Goal: Transaction & Acquisition: Purchase product/service

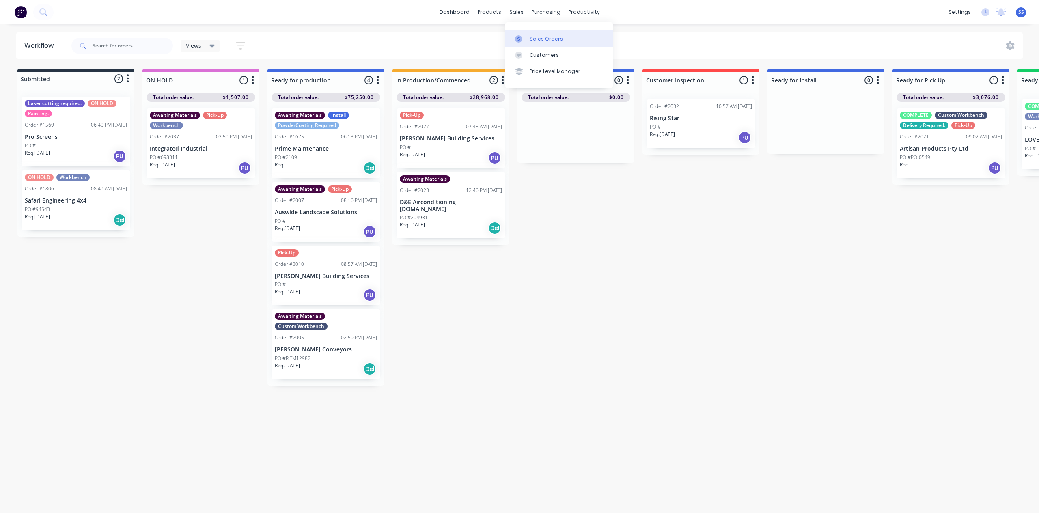
click at [534, 36] on div "Sales Orders" at bounding box center [545, 38] width 33 height 7
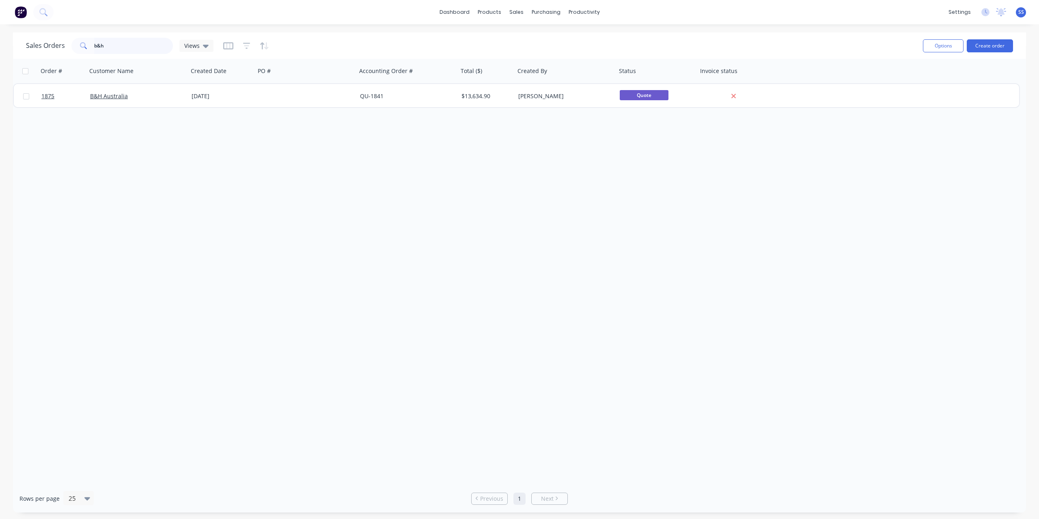
click at [109, 41] on input "b&h" at bounding box center [133, 46] width 79 height 16
type input "b"
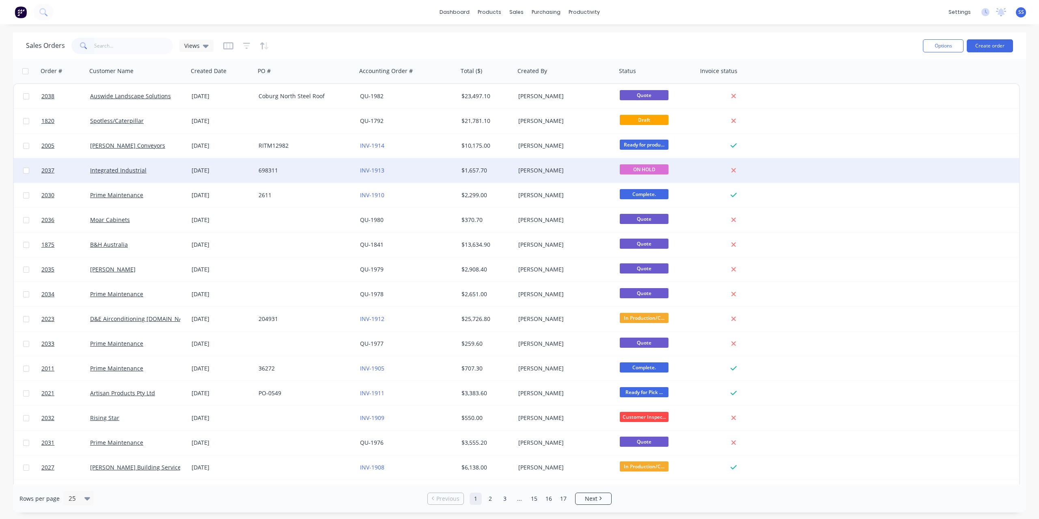
click at [315, 172] on div "698311" at bounding box center [303, 170] width 90 height 8
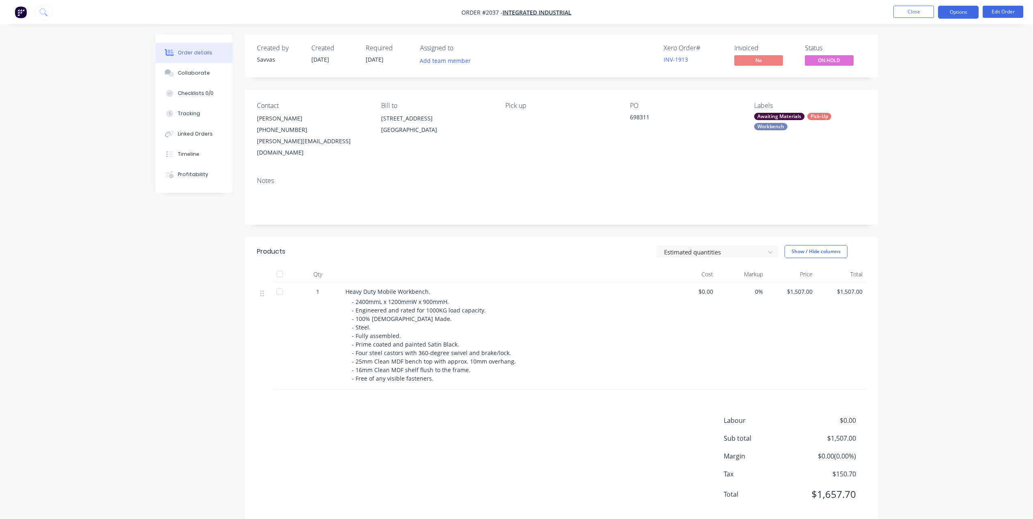
click at [960, 18] on button "Options" at bounding box center [958, 12] width 41 height 13
click at [1005, 57] on div "Order details Collaborate Checklists 0/0 Tracking Linked Orders Timeline Profit…" at bounding box center [516, 267] width 1033 height 534
click at [944, 16] on button "Options" at bounding box center [958, 12] width 41 height 13
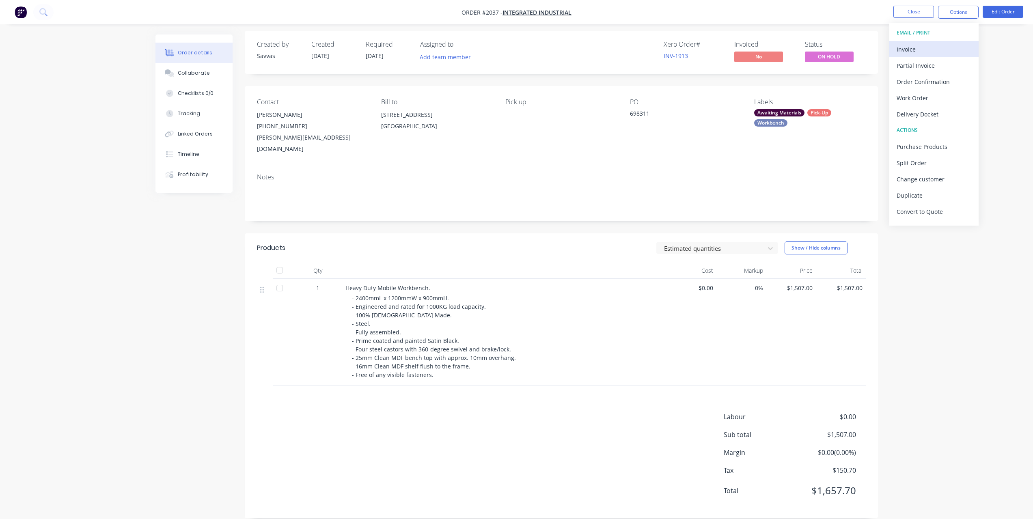
click at [923, 56] on button "Invoice" at bounding box center [933, 49] width 89 height 16
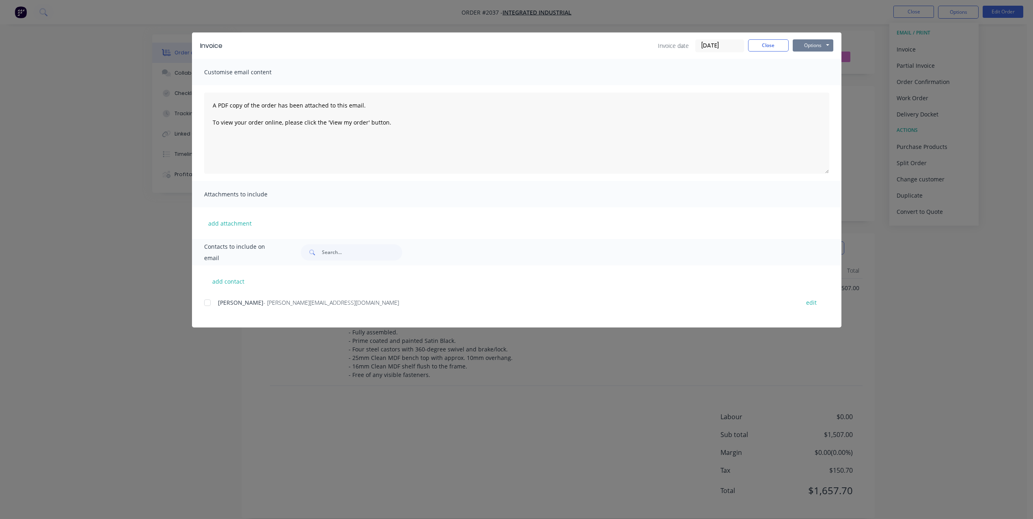
click at [819, 43] on button "Options" at bounding box center [812, 45] width 41 height 12
click at [815, 69] on button "Print" at bounding box center [818, 73] width 52 height 13
click at [768, 47] on button "Close" at bounding box center [768, 45] width 41 height 12
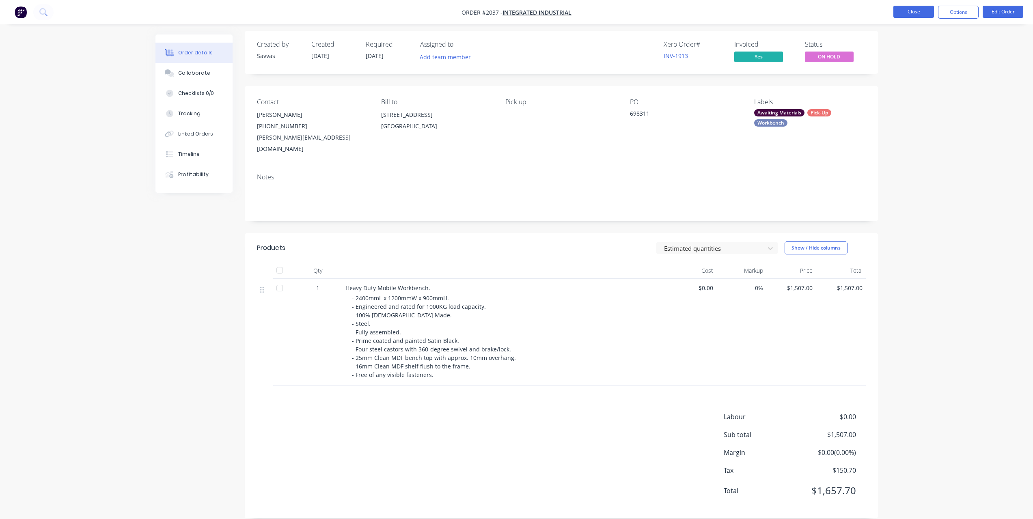
click at [899, 11] on button "Close" at bounding box center [913, 12] width 41 height 12
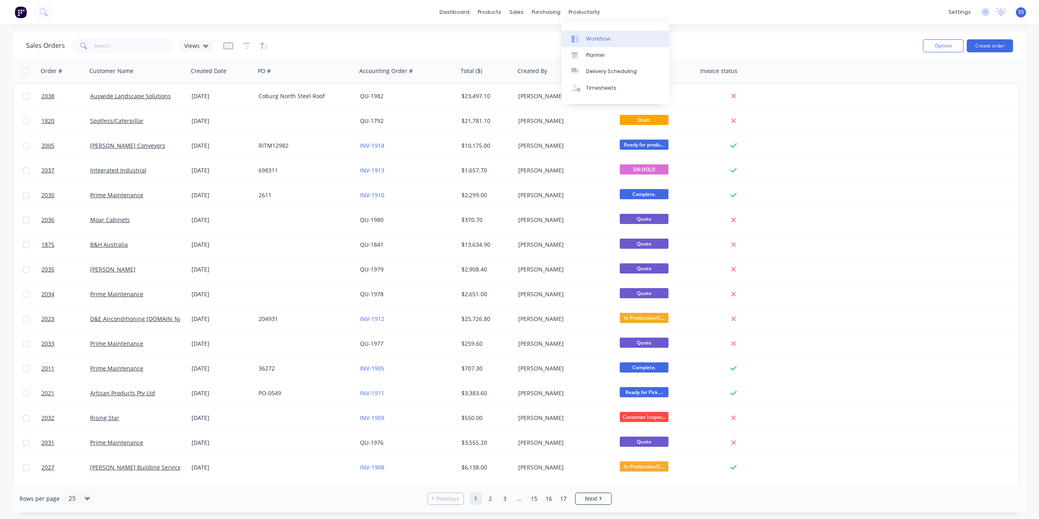
click at [592, 32] on link "Workflow" at bounding box center [616, 38] width 108 height 16
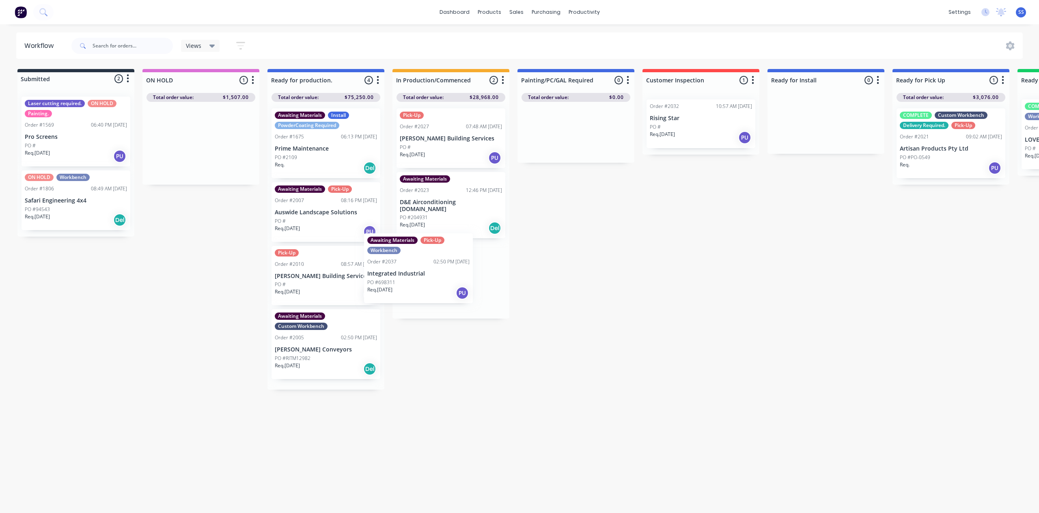
drag, startPoint x: 200, startPoint y: 161, endPoint x: 433, endPoint y: 288, distance: 265.5
click at [433, 288] on div "Submitted 2 Status colour #273444 hex #273444 Save Cancel Summaries Total order…" at bounding box center [729, 293] width 1471 height 448
click at [471, 297] on div "Req. [DATE] PU" at bounding box center [451, 302] width 102 height 14
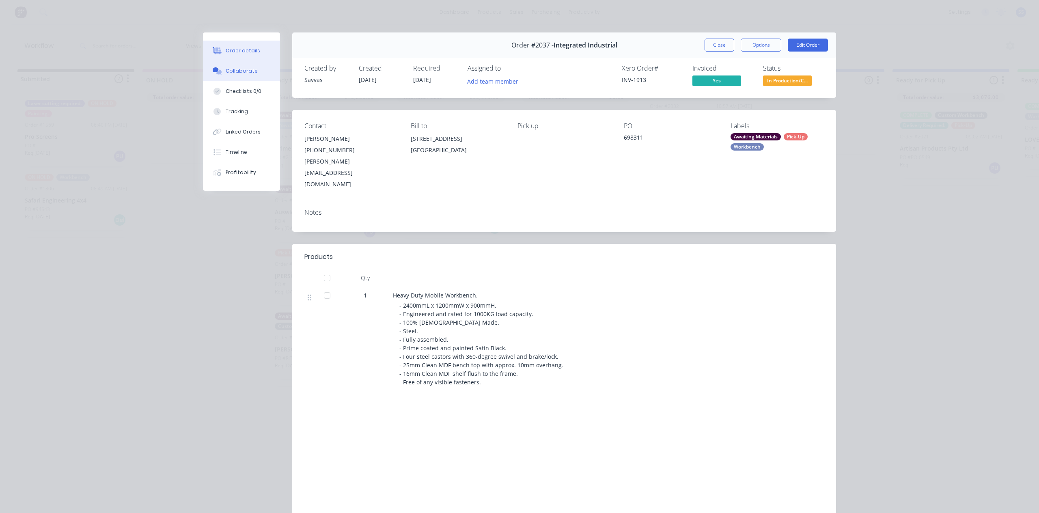
click at [230, 74] on div "Collaborate" at bounding box center [242, 70] width 32 height 7
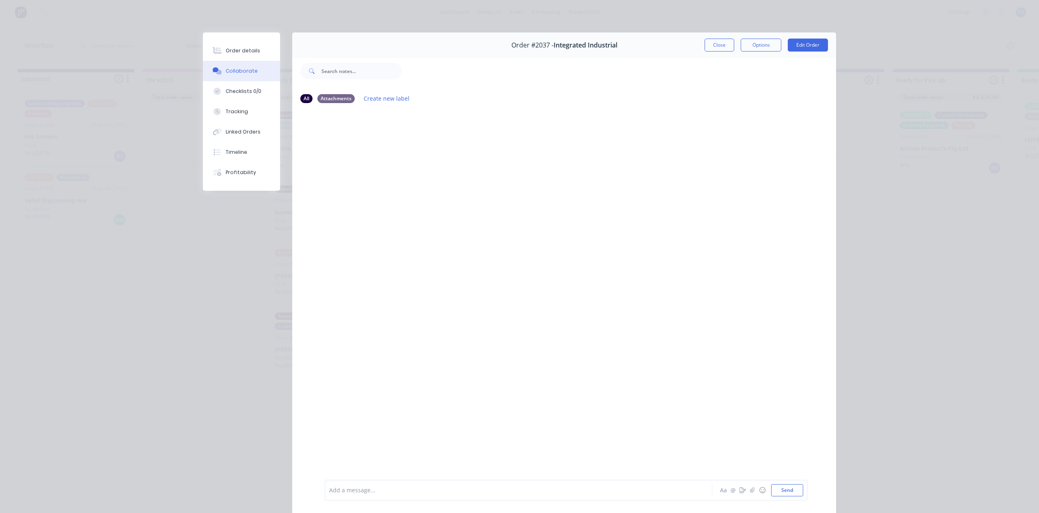
click at [386, 484] on div "Add a message..." at bounding box center [506, 490] width 355 height 12
click at [782, 493] on button "Send" at bounding box center [787, 490] width 32 height 12
click at [717, 40] on button "Close" at bounding box center [719, 45] width 30 height 13
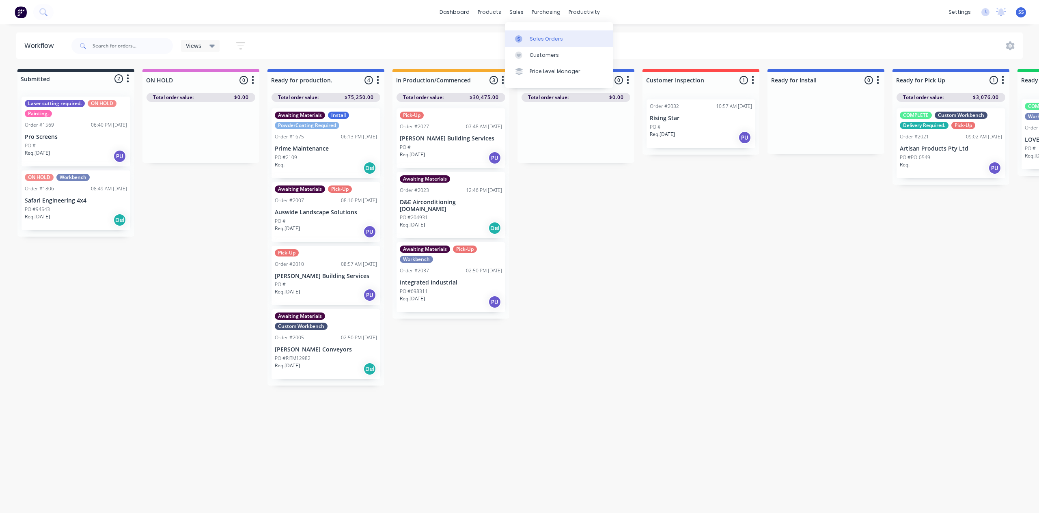
click at [525, 36] on div at bounding box center [521, 38] width 12 height 7
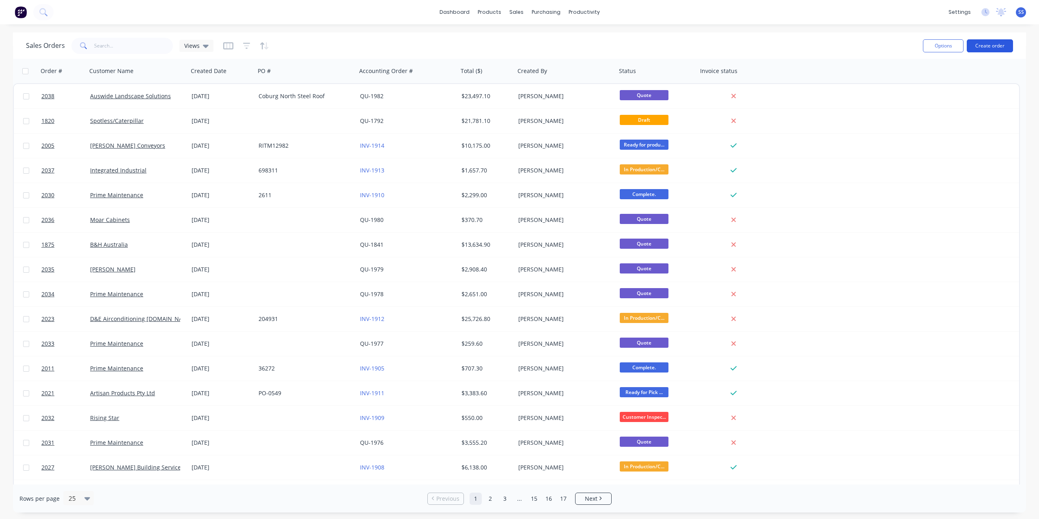
click at [994, 43] on button "Create order" at bounding box center [989, 45] width 46 height 13
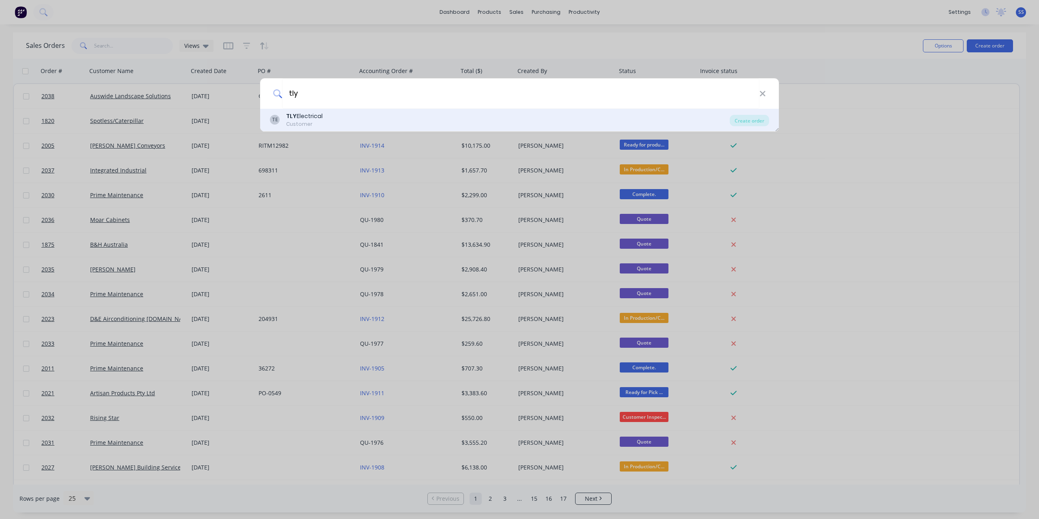
type input "tly"
click at [372, 118] on div "TE TLY Electrical Customer" at bounding box center [500, 120] width 460 height 16
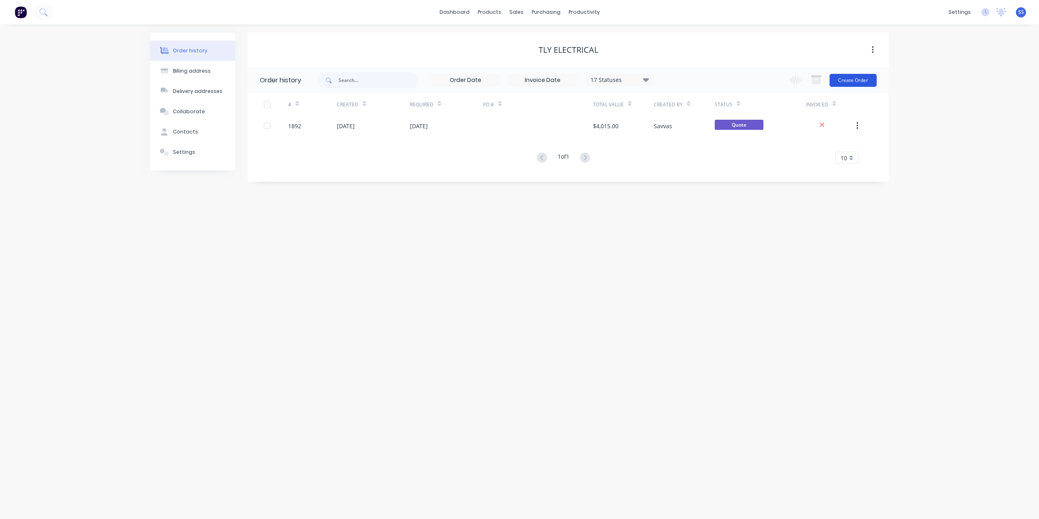
click at [854, 83] on button "Create Order" at bounding box center [852, 80] width 47 height 13
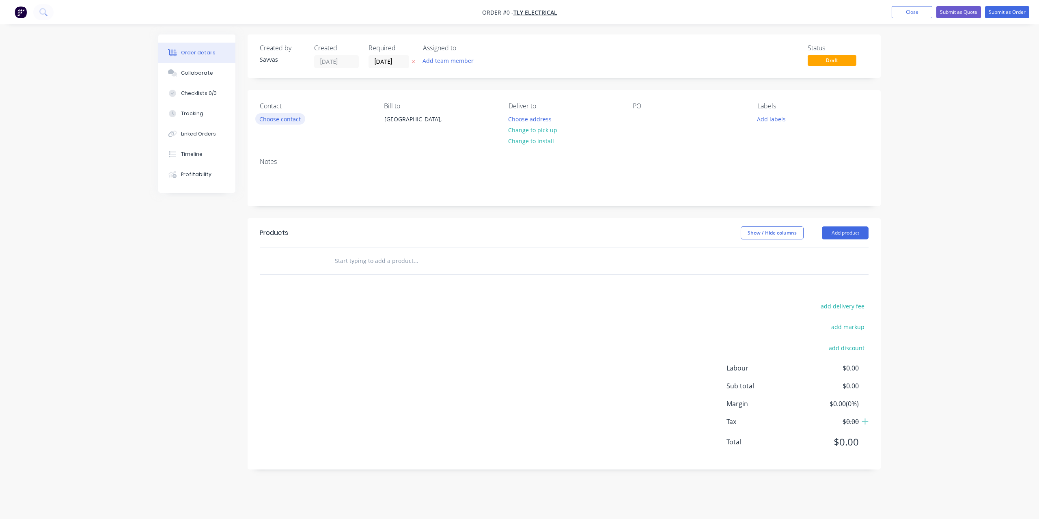
click at [285, 117] on button "Choose contact" at bounding box center [280, 118] width 50 height 11
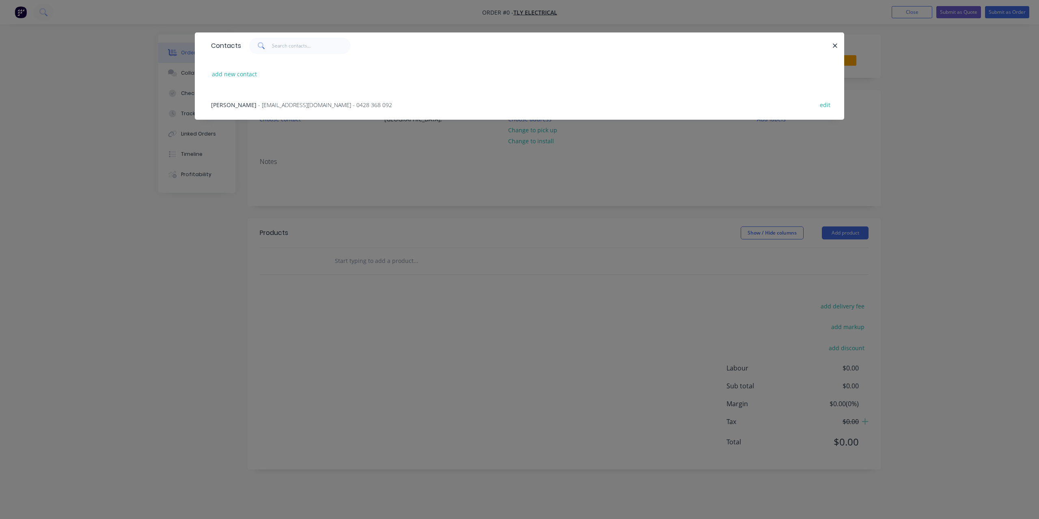
click at [291, 113] on div "[PERSON_NAME] - [EMAIL_ADDRESS][DOMAIN_NAME] - 0428 368 092 edit" at bounding box center [519, 104] width 625 height 30
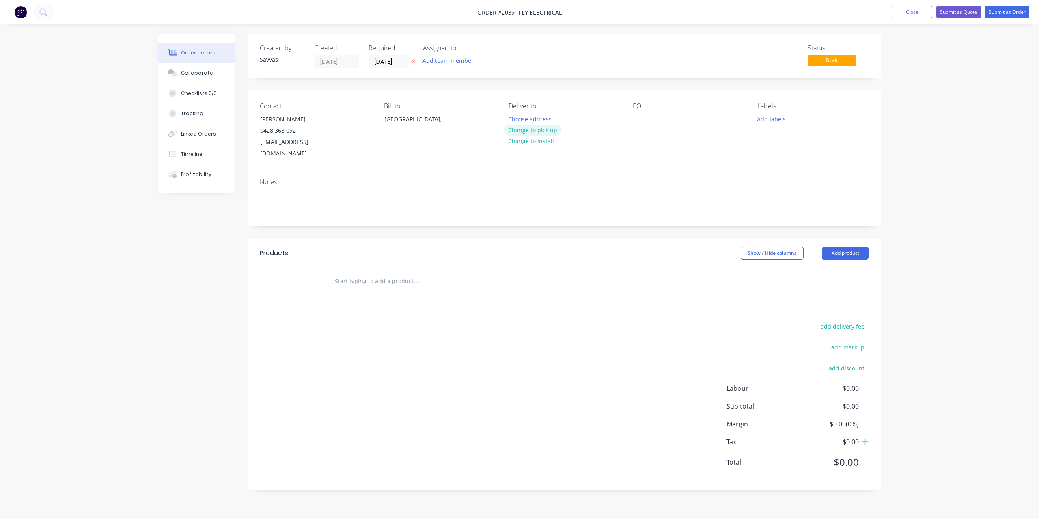
click at [541, 131] on button "Change to pick up" at bounding box center [533, 130] width 58 height 11
click at [413, 63] on icon "button" at bounding box center [413, 61] width 4 height 5
click at [833, 247] on button "Add product" at bounding box center [845, 253] width 47 height 13
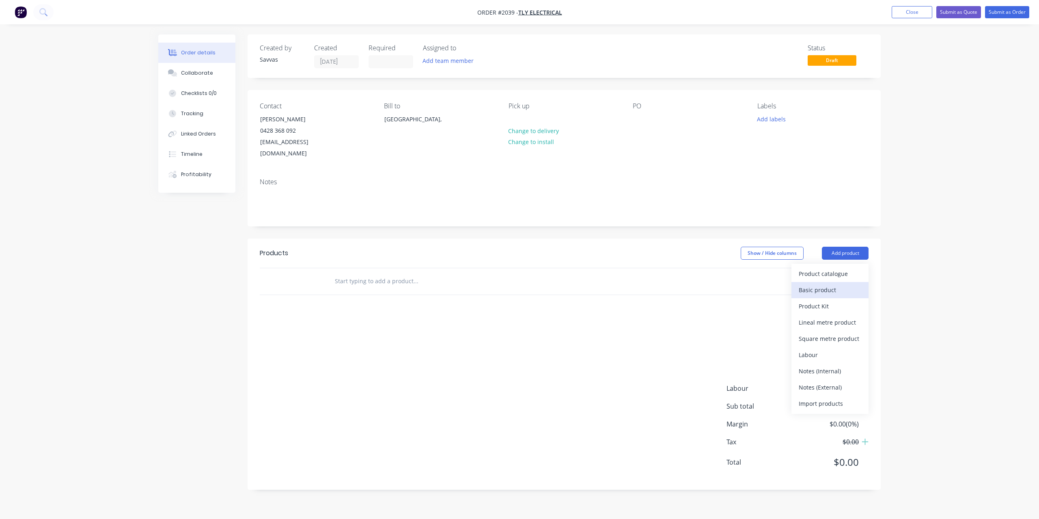
click at [809, 282] on button "Basic product" at bounding box center [829, 290] width 77 height 16
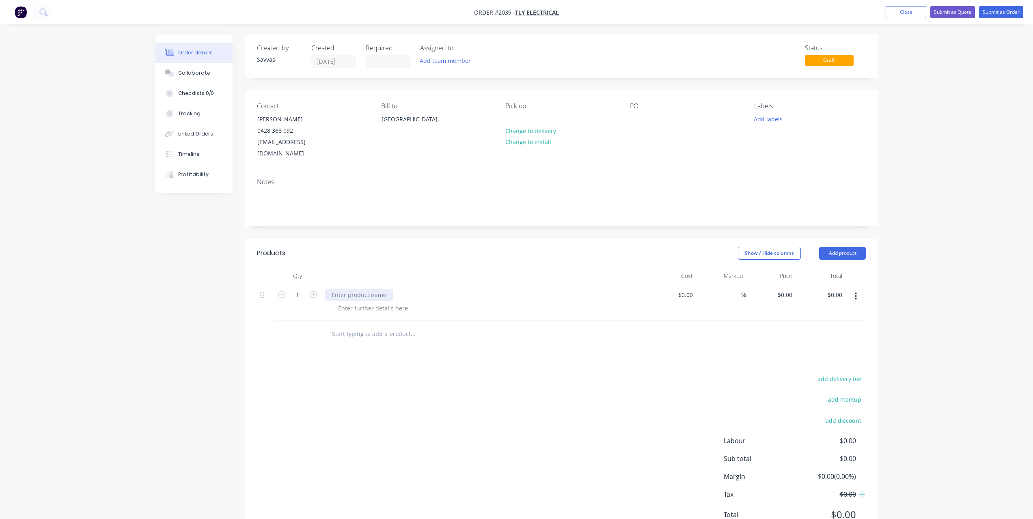
click at [374, 289] on div at bounding box center [359, 295] width 68 height 12
click at [379, 302] on div at bounding box center [372, 308] width 83 height 12
click at [393, 302] on div at bounding box center [372, 308] width 83 height 12
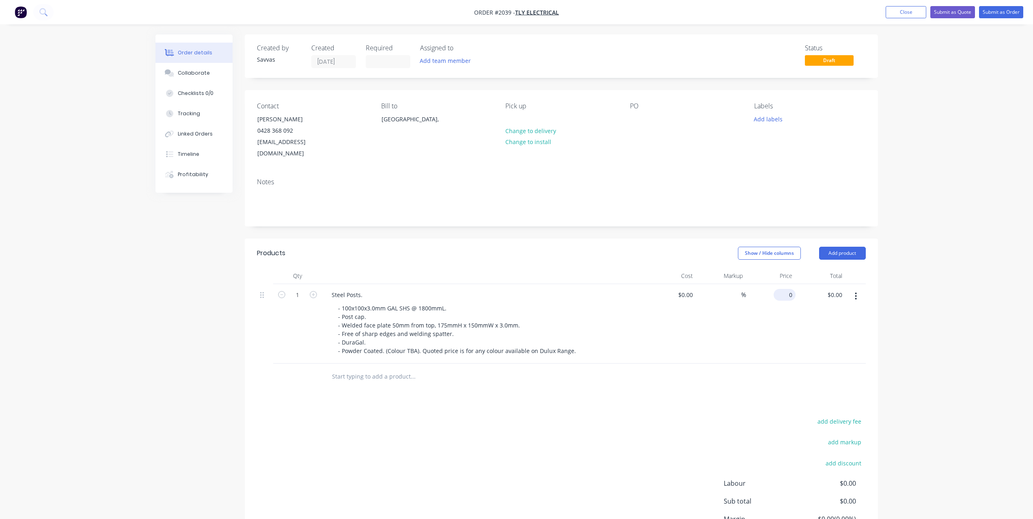
click at [779, 285] on div "0 $0.00" at bounding box center [771, 324] width 50 height 80
type input "$842.00"
click at [589, 284] on div "Steel Posts. - 100x100x3.0mm GAL SHS @ 1800mmL. - Post cap. - Welded face plate…" at bounding box center [484, 324] width 325 height 80
click at [315, 291] on icon "button" at bounding box center [313, 294] width 7 height 7
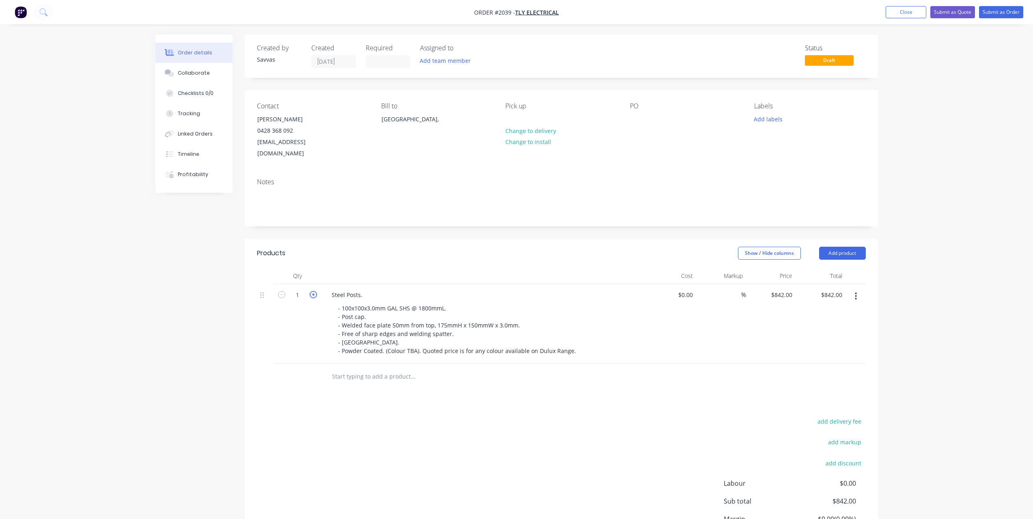
type input "2"
type input "$1,684.00"
click at [315, 291] on icon "button" at bounding box center [313, 294] width 7 height 7
type input "3"
type input "$2,526.00"
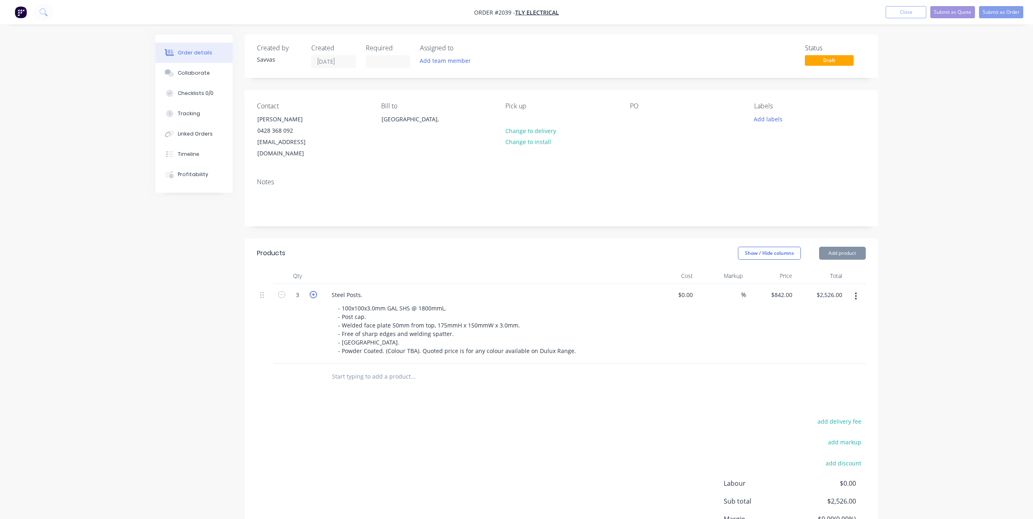
click at [315, 291] on icon "button" at bounding box center [313, 294] width 7 height 7
type input "4"
type input "$3,368.00"
click at [315, 291] on icon "button" at bounding box center [313, 294] width 7 height 7
type input "5"
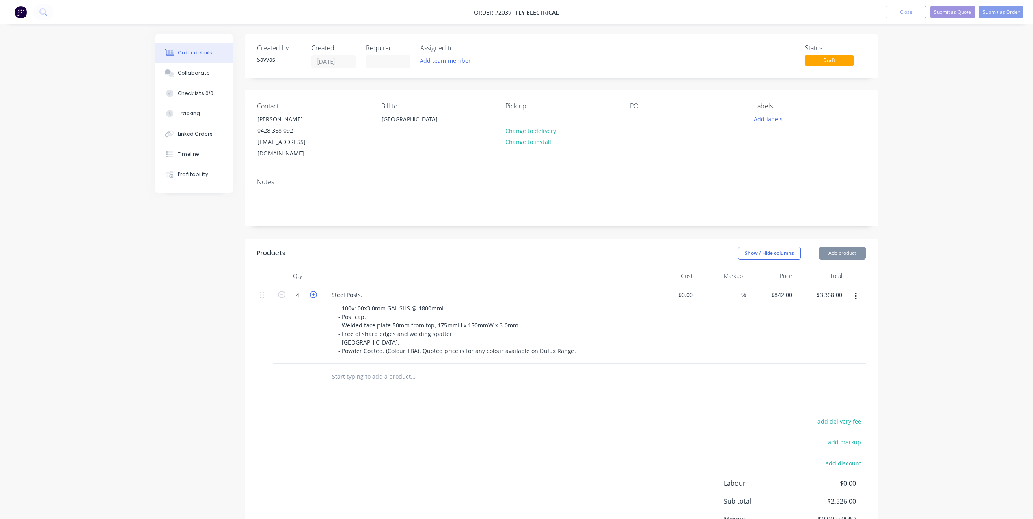
type input "$4,210.00"
click at [315, 291] on icon "button" at bounding box center [313, 294] width 7 height 7
type input "6"
type input "$5,052.00"
click at [315, 291] on icon "button" at bounding box center [313, 294] width 7 height 7
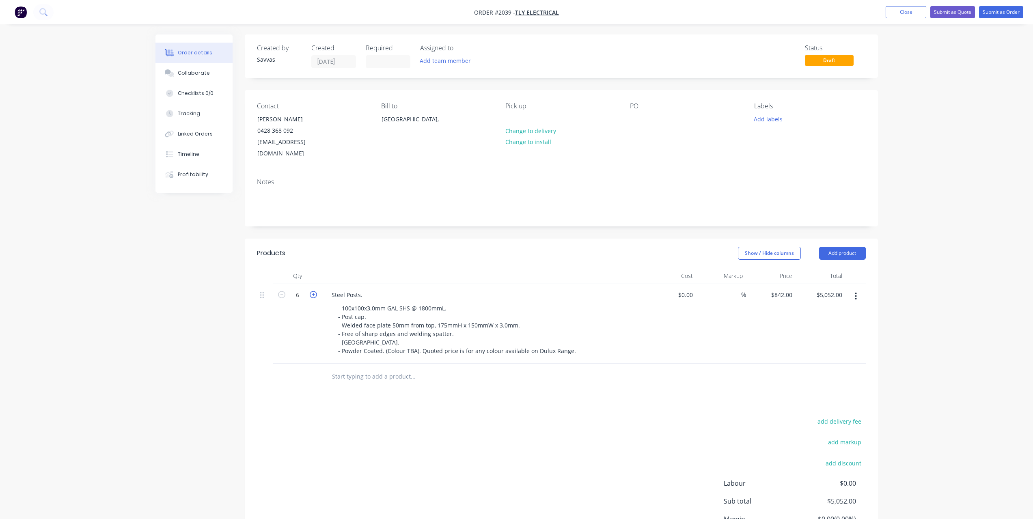
type input "7"
type input "$5,894.00"
click at [193, 301] on div "Created by Savvas Created [DATE] Required Assigned to Add team member Status Dr…" at bounding box center [516, 315] width 722 height 562
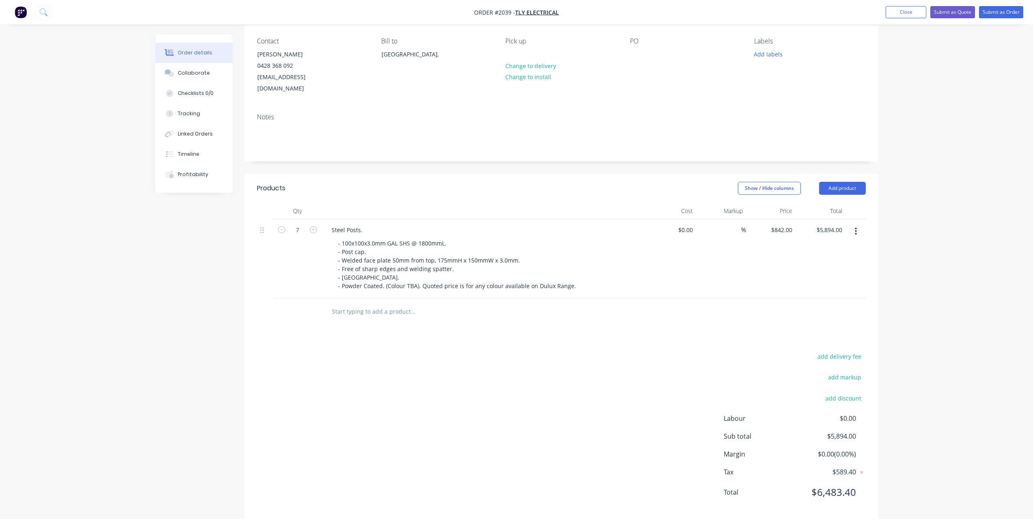
scroll to position [67, 0]
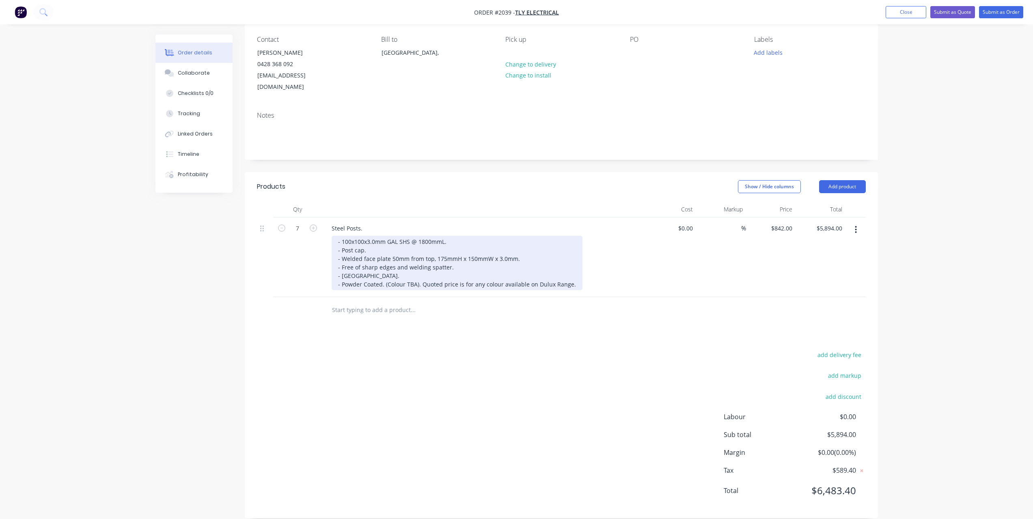
click at [342, 272] on div "- 100x100x3.0mm GAL SHS @ 1800mmL. - Post cap. - Welded face plate 50mm from to…" at bounding box center [456, 263] width 251 height 54
click at [463, 256] on div "- 100x100x3.0mm GAL SHS @ 1800mmL. - Post cap. - Welded face plate 50mm from to…" at bounding box center [469, 263] width 276 height 54
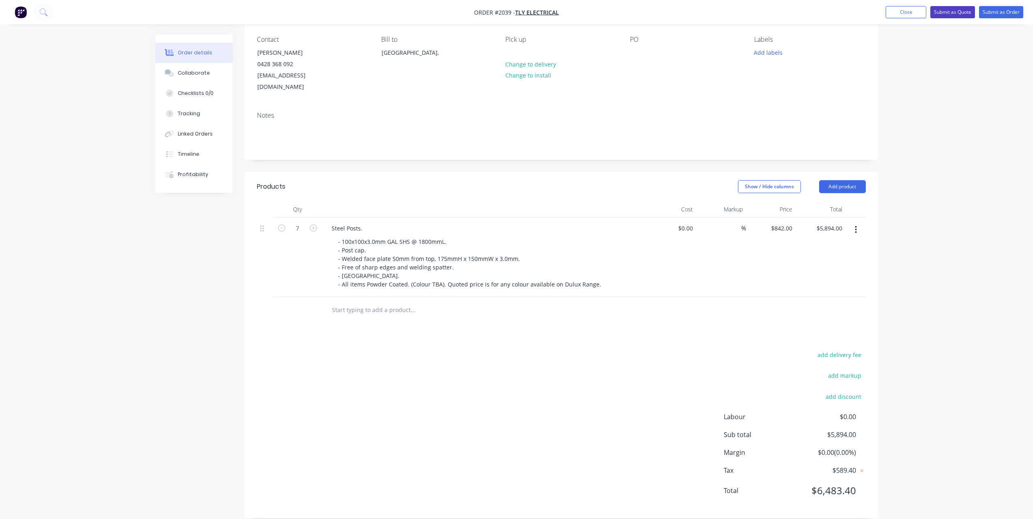
click at [968, 12] on button "Submit as Quote" at bounding box center [952, 12] width 45 height 12
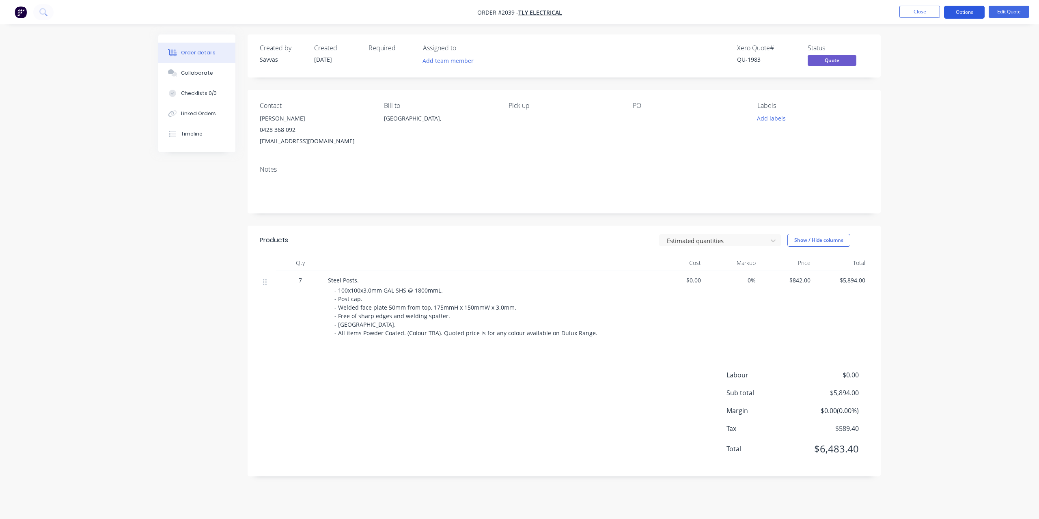
click at [954, 18] on button "Options" at bounding box center [964, 12] width 41 height 13
click at [934, 42] on button "Quote" at bounding box center [939, 49] width 89 height 16
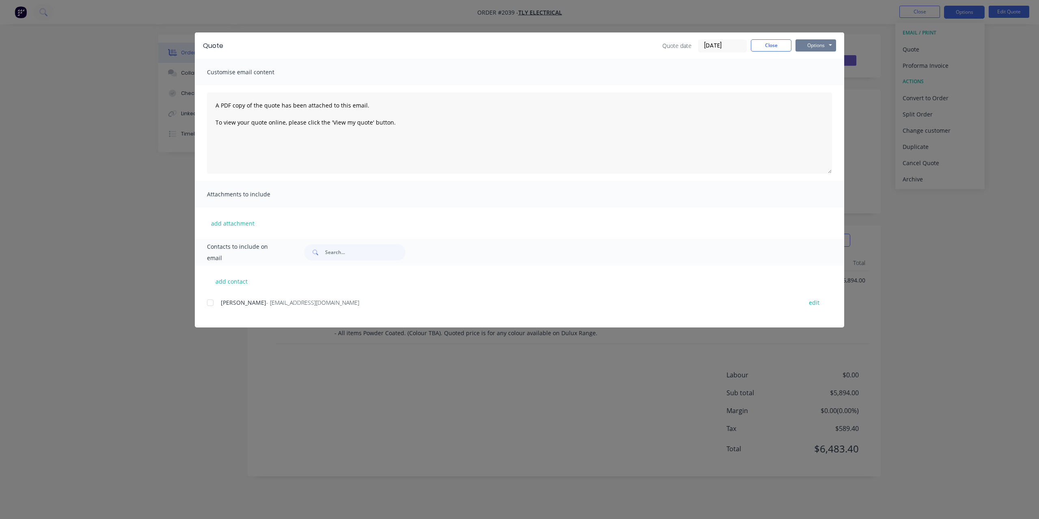
click at [825, 43] on button "Options" at bounding box center [815, 45] width 41 height 12
click at [812, 71] on button "Print" at bounding box center [821, 73] width 52 height 13
click at [770, 49] on button "Close" at bounding box center [771, 45] width 41 height 12
